Goal: Navigation & Orientation: Go to known website

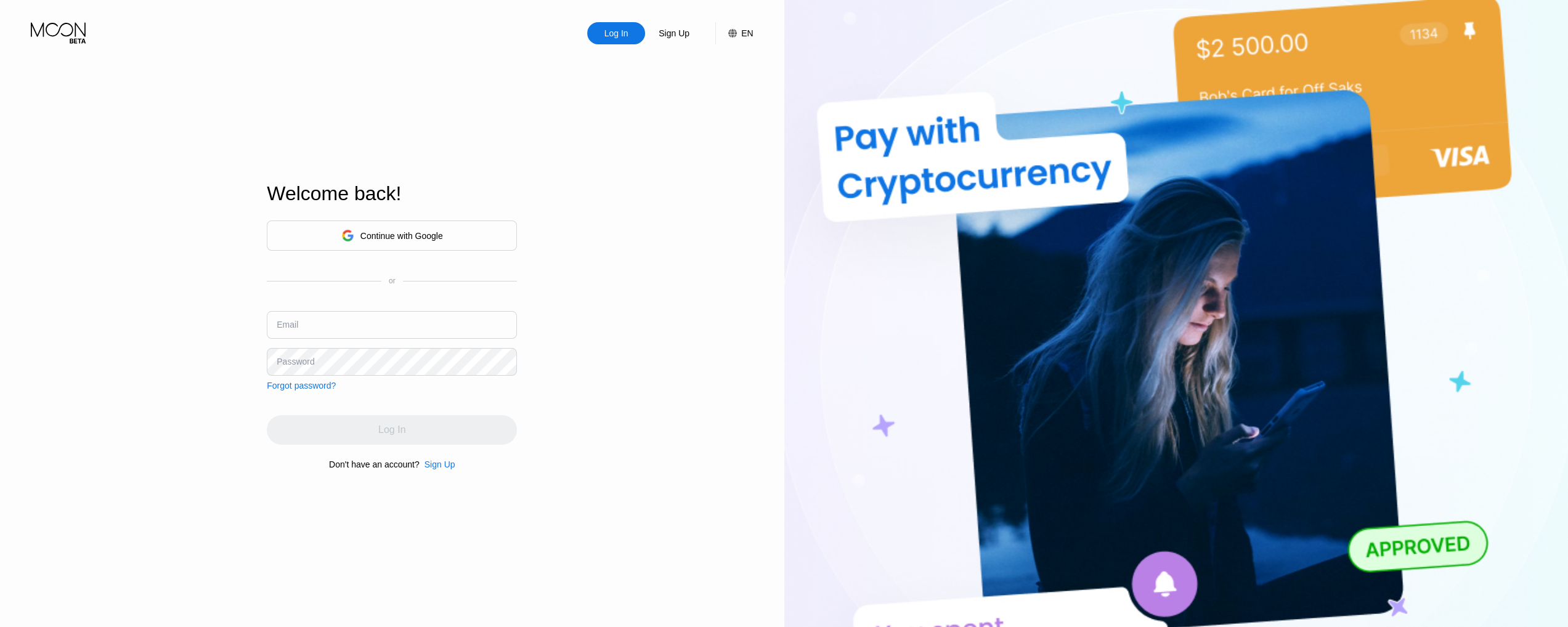
click at [401, 233] on div "Continue with Google" at bounding box center [402, 235] width 83 height 9
